Goal: Complete application form: Complete application form

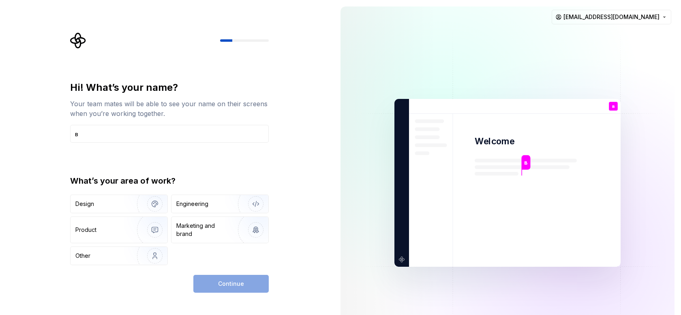
click at [252, 279] on div "Continue" at bounding box center [230, 284] width 75 height 18
click at [199, 137] on input "в" at bounding box center [169, 134] width 199 height 18
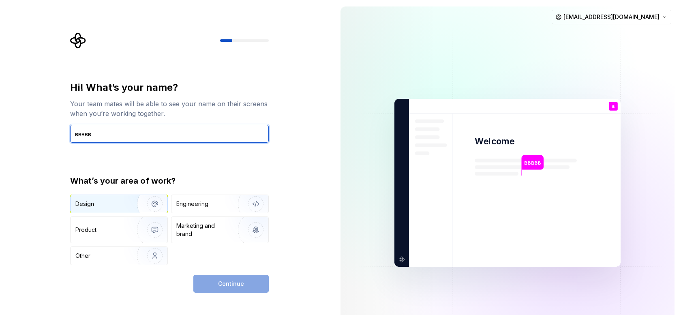
type input "ввввв"
click at [124, 198] on img "button" at bounding box center [150, 204] width 52 height 54
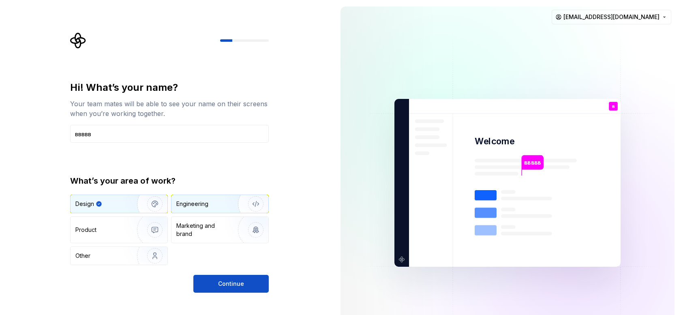
click at [210, 209] on div "Engineering" at bounding box center [220, 204] width 97 height 18
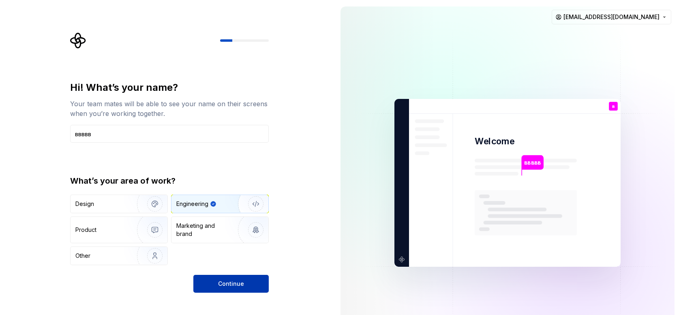
click at [230, 287] on span "Continue" at bounding box center [231, 284] width 26 height 8
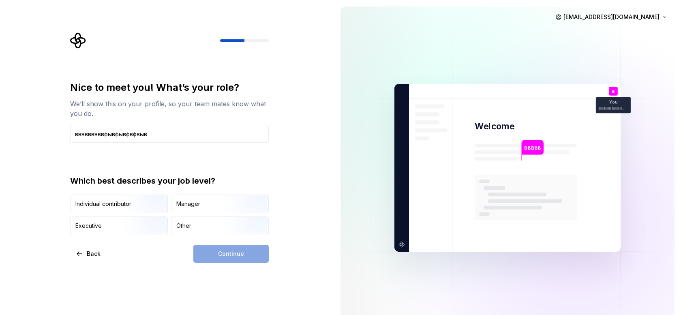
type input "вввввввввфывфывфвфвывм"
click at [183, 132] on input "вввввввввфывфывфвфвывм" at bounding box center [169, 134] width 199 height 18
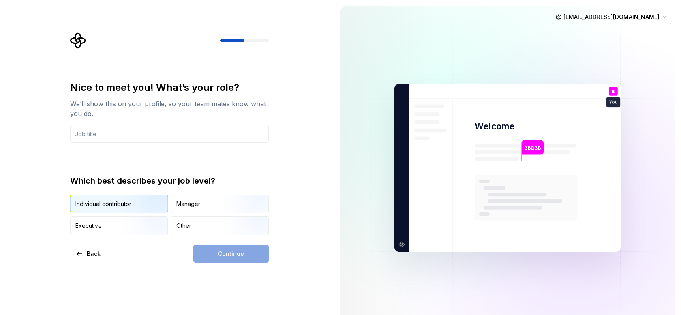
click at [144, 208] on img "button" at bounding box center [148, 214] width 52 height 54
click at [213, 249] on div "Continue" at bounding box center [230, 254] width 75 height 18
click at [216, 255] on div "Continue" at bounding box center [230, 254] width 75 height 18
click at [172, 137] on input "text" at bounding box center [169, 134] width 199 height 18
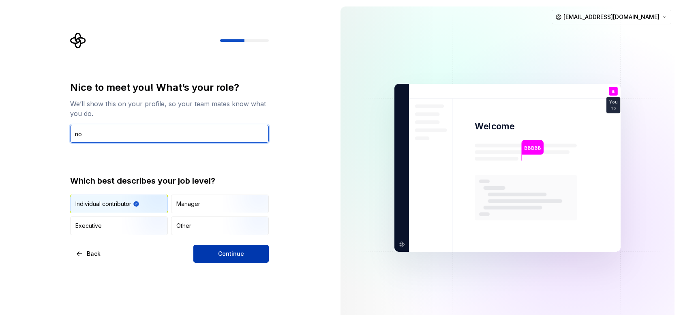
type input "no"
click at [252, 255] on button "Continue" at bounding box center [230, 254] width 75 height 18
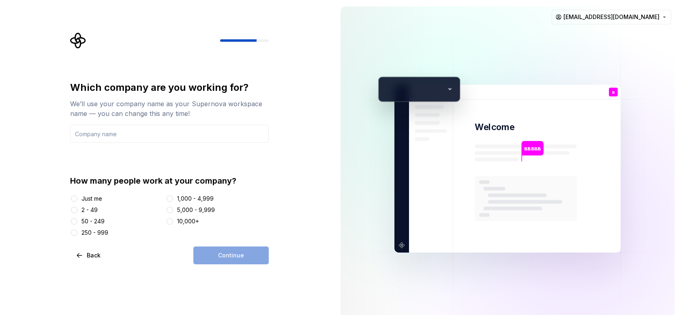
click at [101, 198] on div "Just me" at bounding box center [91, 199] width 21 height 8
click at [77, 198] on button "Just me" at bounding box center [74, 198] width 6 height 6
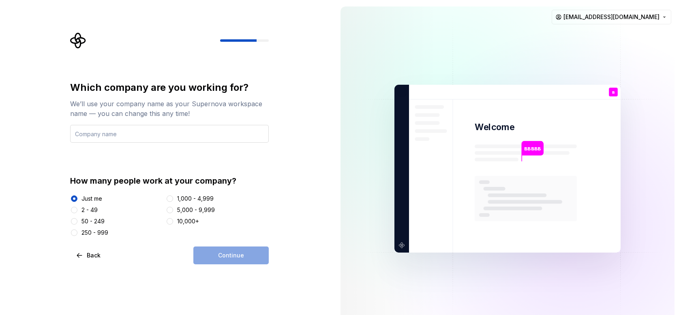
click at [203, 127] on input "text" at bounding box center [169, 134] width 199 height 18
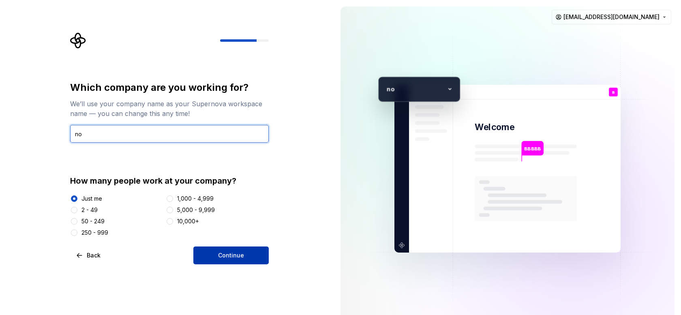
type input "no"
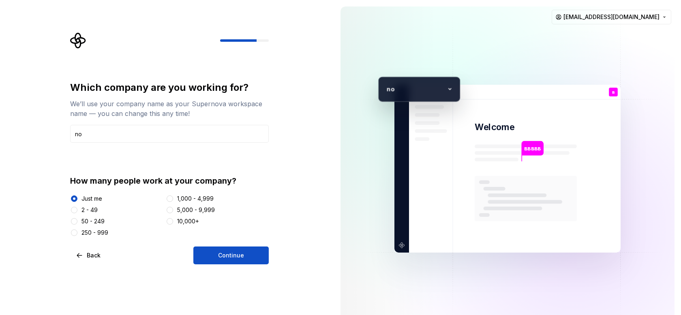
click at [245, 261] on button "Continue" at bounding box center [230, 256] width 75 height 18
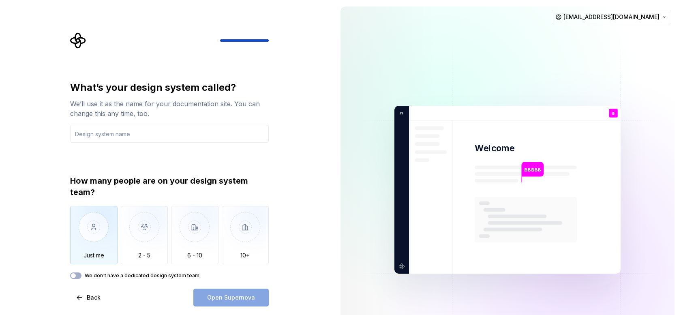
click at [100, 227] on img "button" at bounding box center [93, 233] width 47 height 54
click at [223, 297] on div "Open Supernova" at bounding box center [230, 298] width 75 height 18
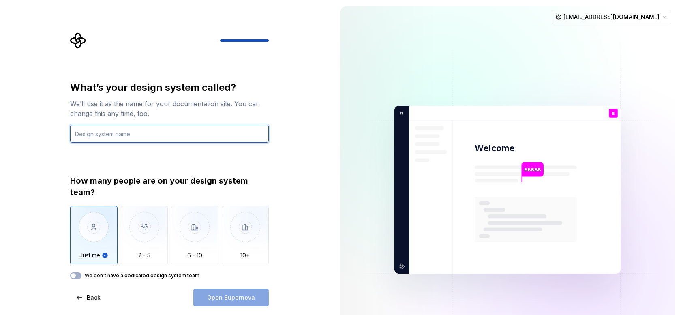
click at [193, 132] on input "text" at bounding box center [169, 134] width 199 height 18
type input "nl"
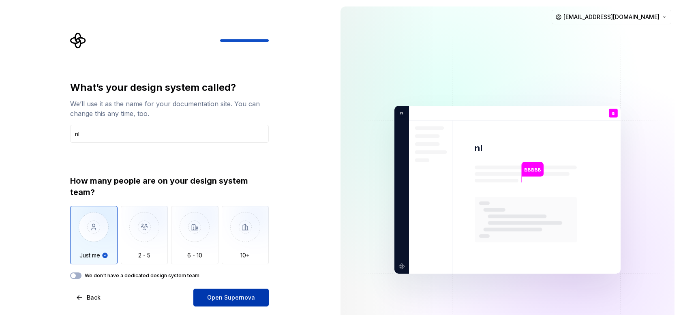
click at [240, 298] on span "Open Supernova" at bounding box center [231, 298] width 48 height 8
